Goal: Information Seeking & Learning: Learn about a topic

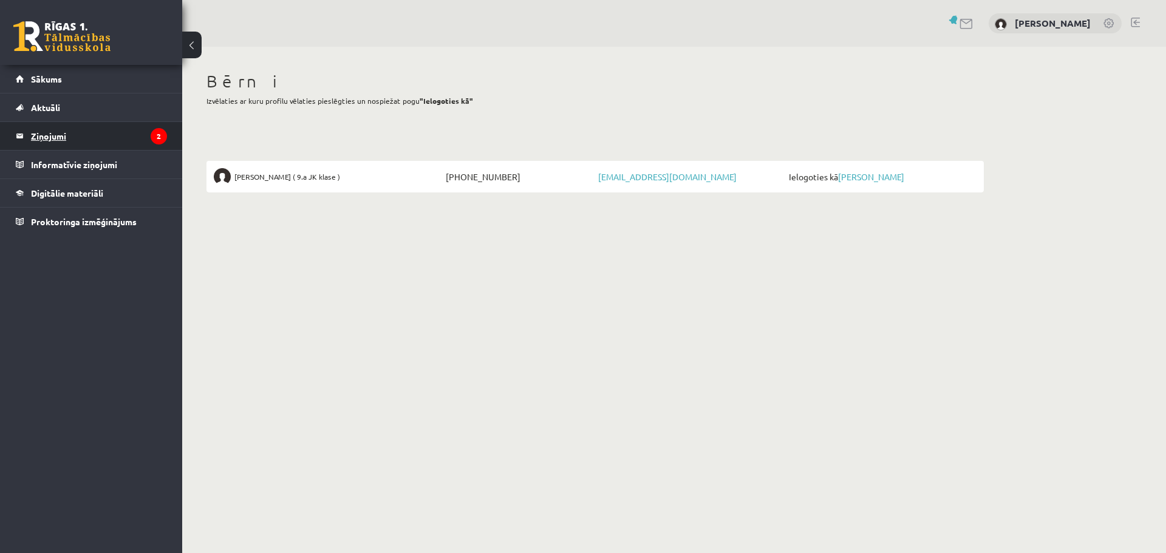
click at [56, 133] on legend "Ziņojumi 2" at bounding box center [99, 136] width 136 height 28
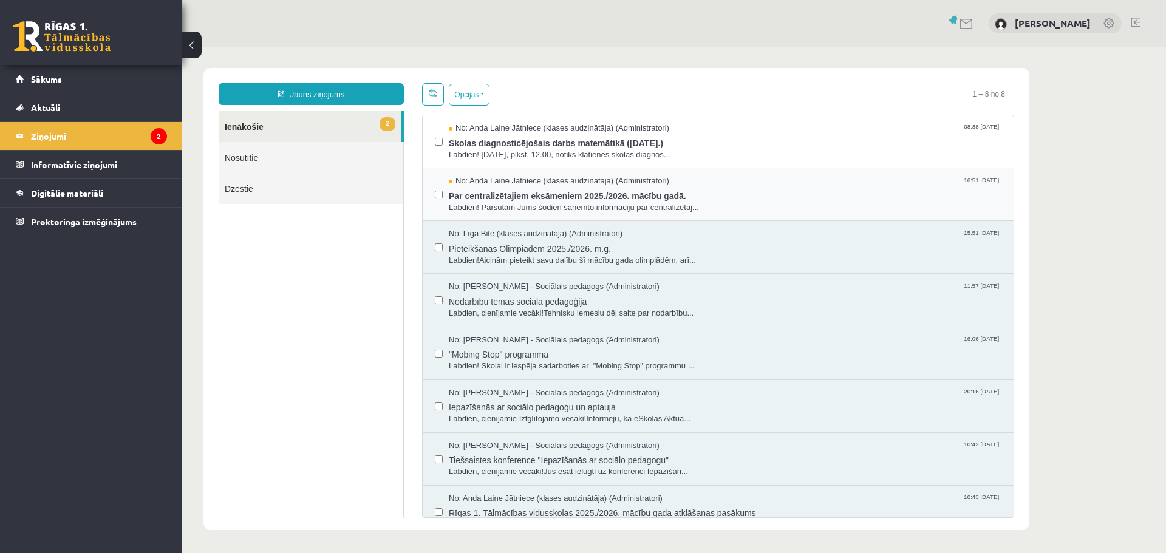
click at [590, 191] on span "Par centralizētajiem eksāmeniem 2025./2026. mācību gadā." at bounding box center [725, 194] width 553 height 15
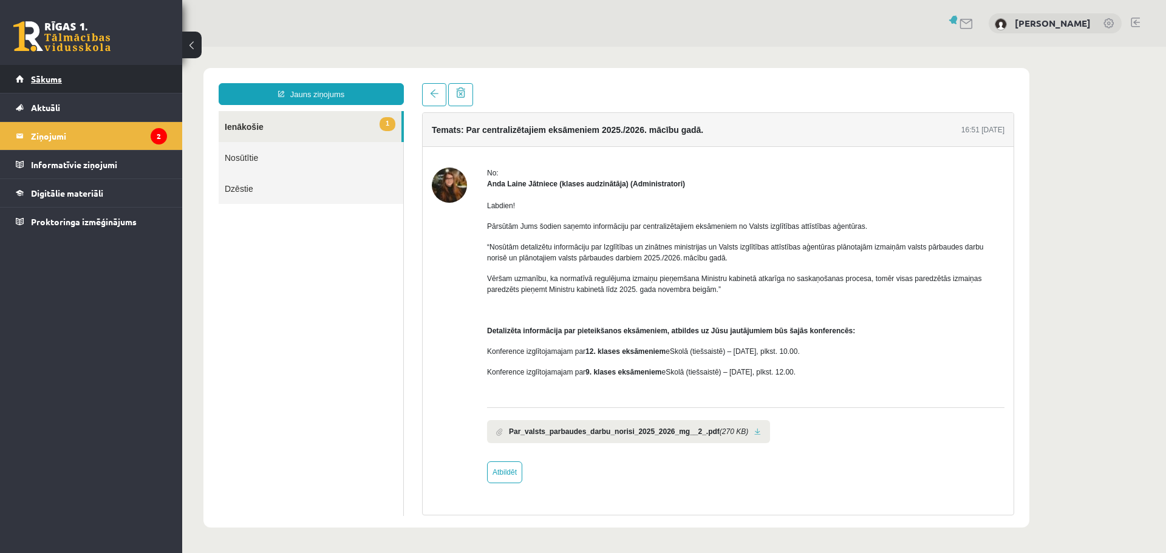
click at [47, 80] on span "Sākums" at bounding box center [46, 78] width 31 height 11
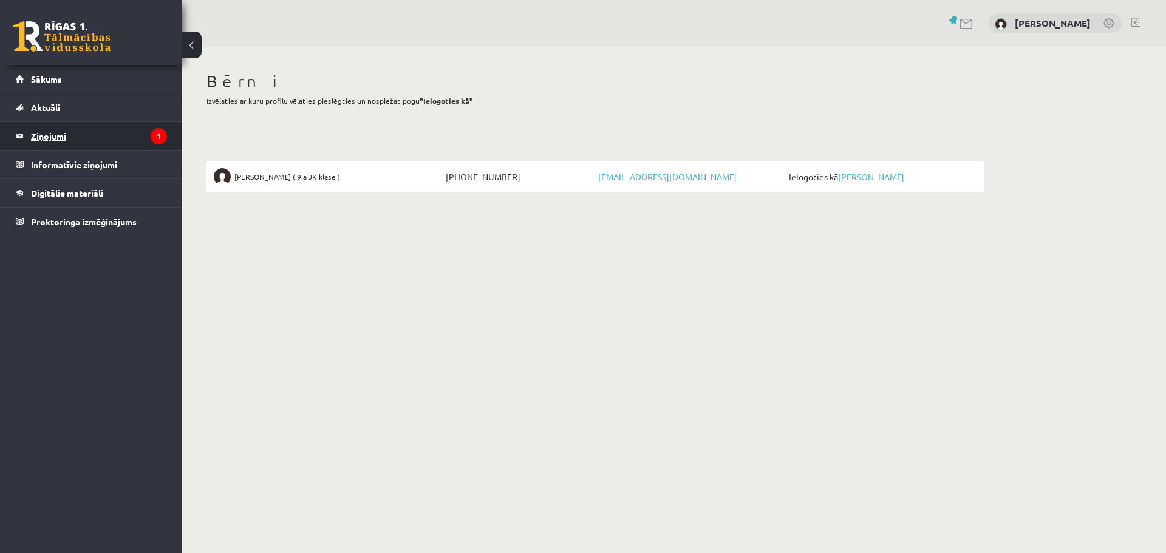
click at [57, 131] on legend "Ziņojumi 1" at bounding box center [99, 136] width 136 height 28
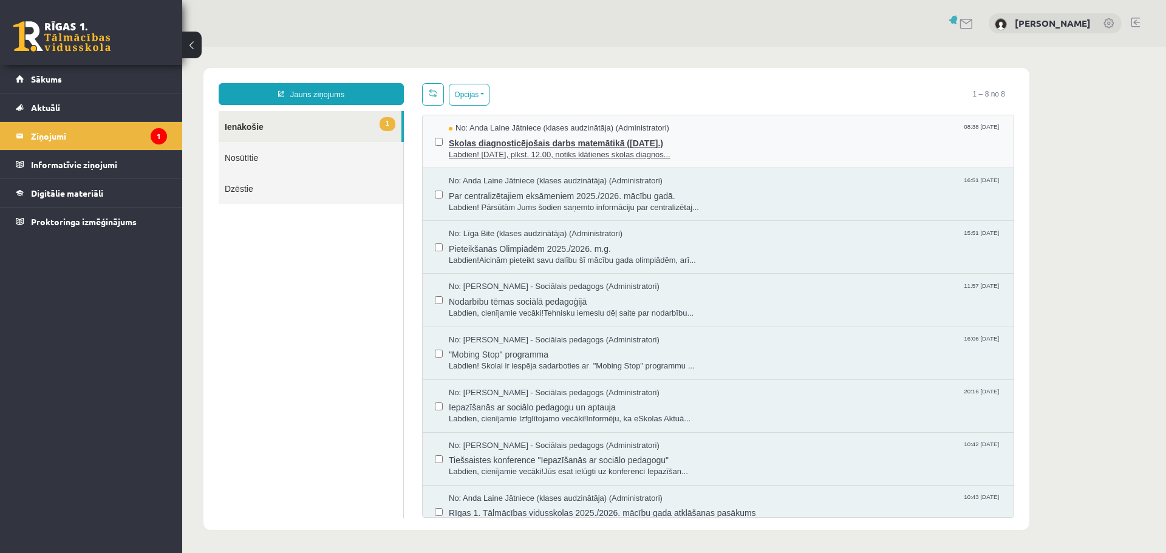
click at [545, 142] on span "Skolas diagnosticējošais darbs matemātikā (07.11.2025.)" at bounding box center [725, 141] width 553 height 15
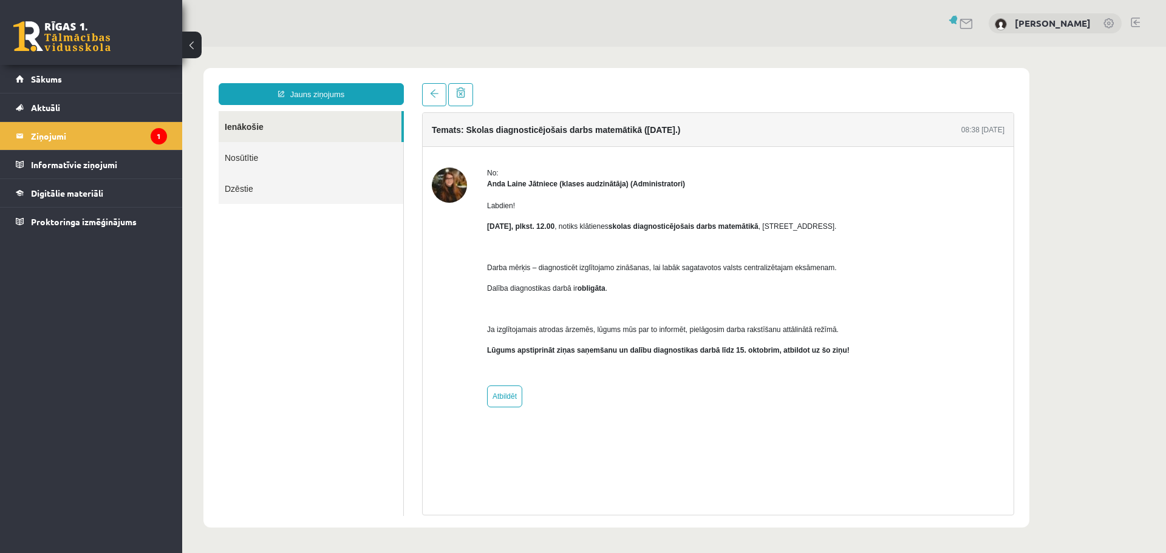
click at [948, 276] on div "No: Anda Laine Jātniece (klases audzinātāja) (Administratori) Labdien! 7. novem…" at bounding box center [718, 288] width 573 height 240
click at [39, 80] on span "Sākums" at bounding box center [46, 78] width 31 height 11
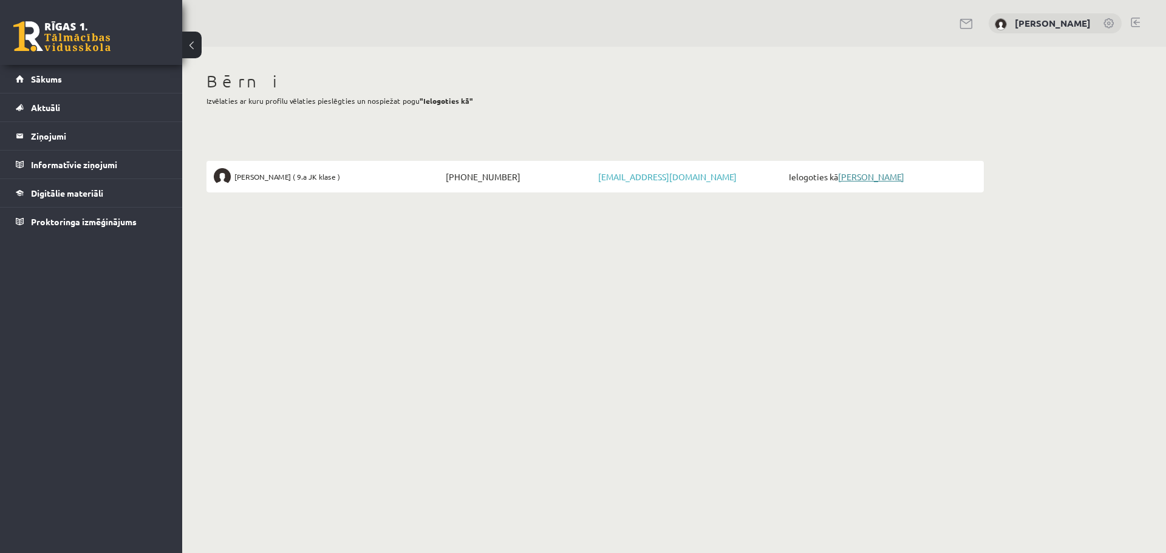
click at [866, 174] on link "[PERSON_NAME]" at bounding box center [871, 176] width 66 height 11
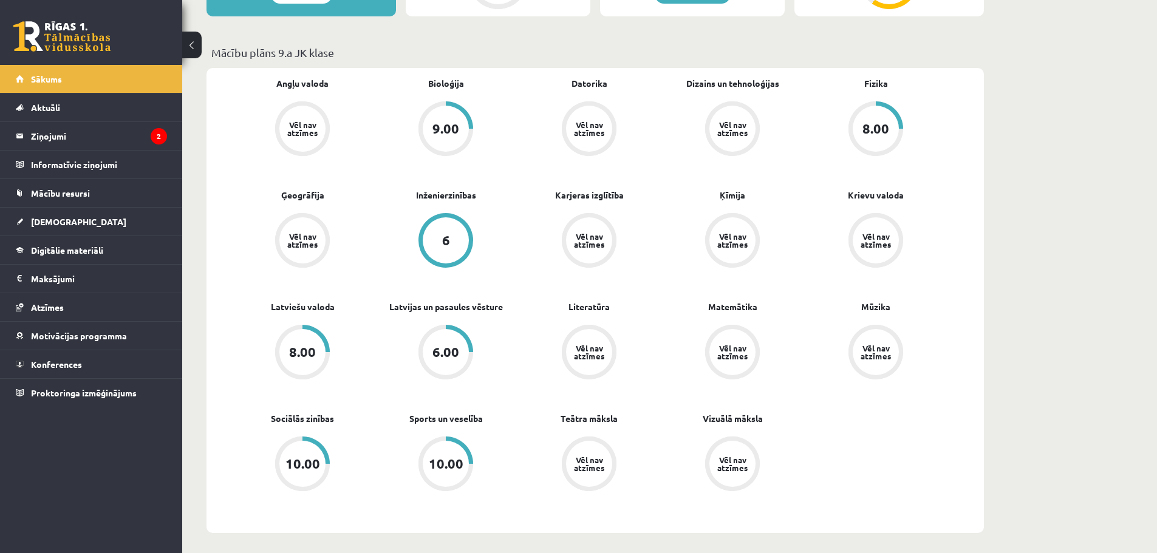
scroll to position [364, 0]
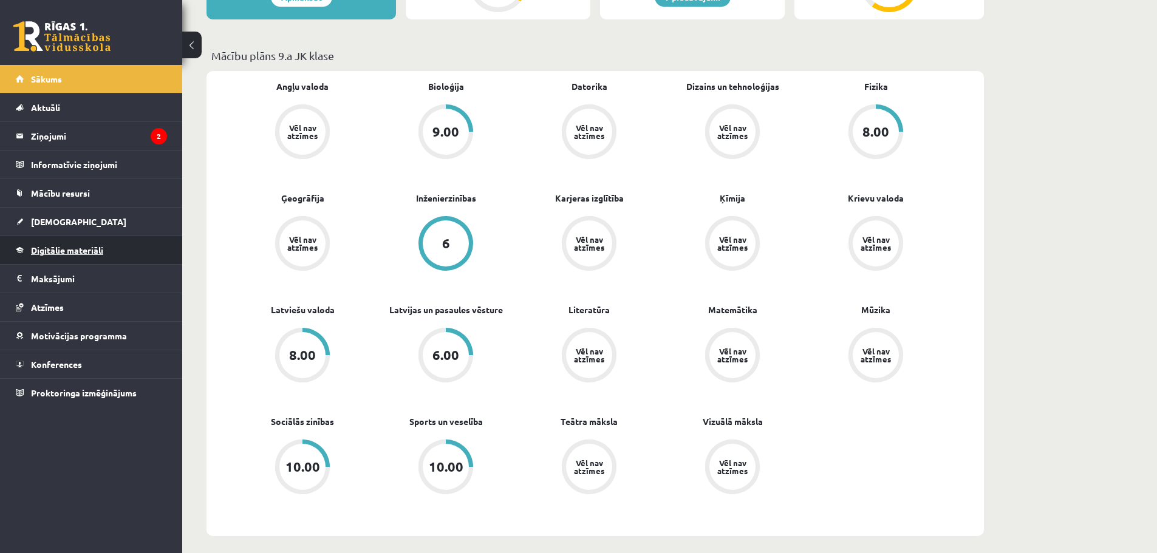
click at [67, 251] on span "Digitālie materiāli" at bounding box center [67, 250] width 72 height 11
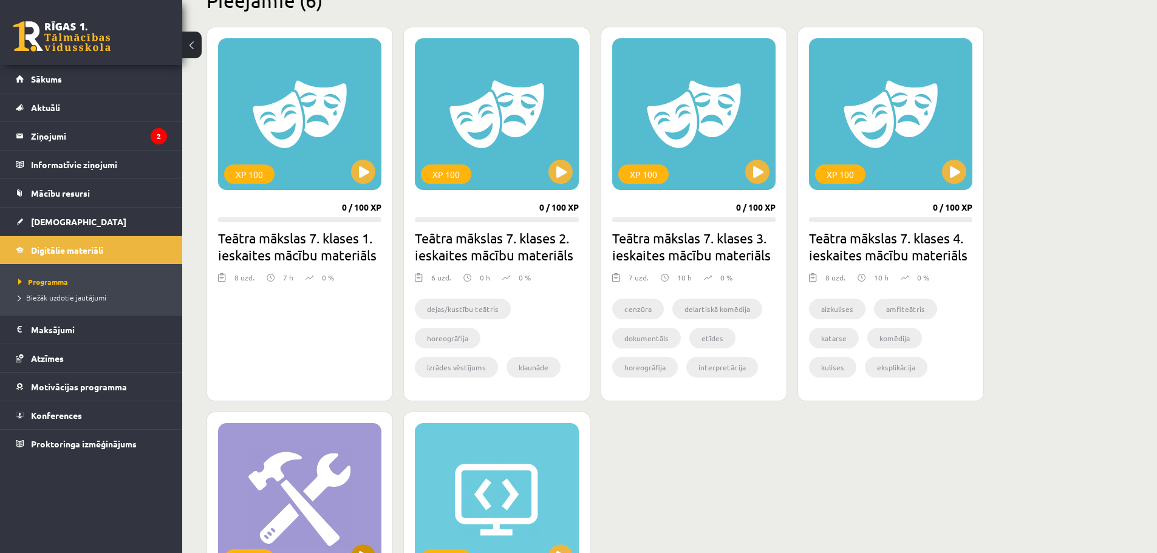
scroll to position [121, 0]
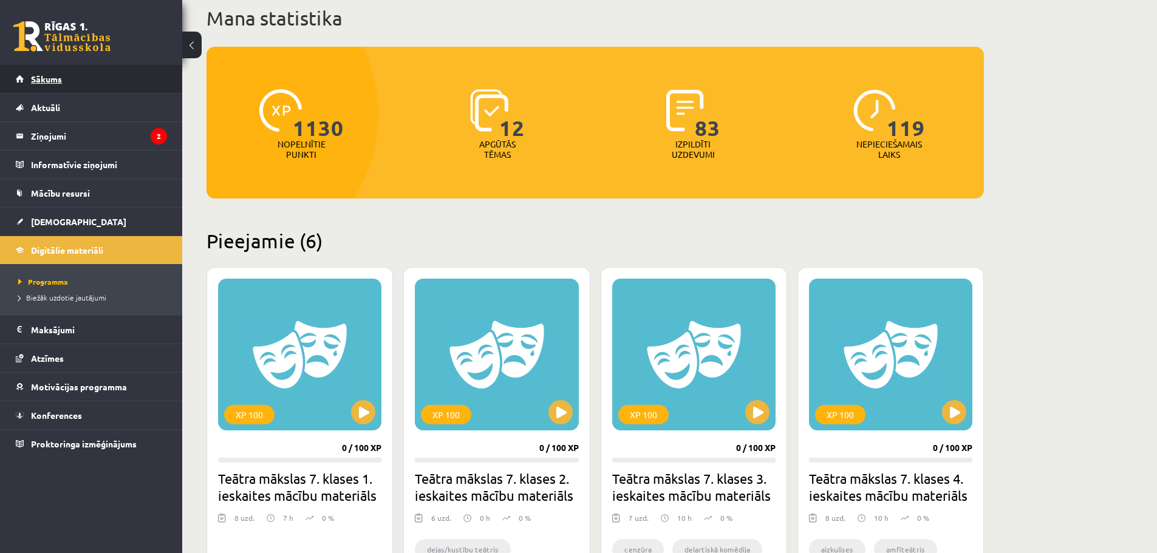
click at [48, 82] on span "Sākums" at bounding box center [46, 78] width 31 height 11
